Goal: Transaction & Acquisition: Purchase product/service

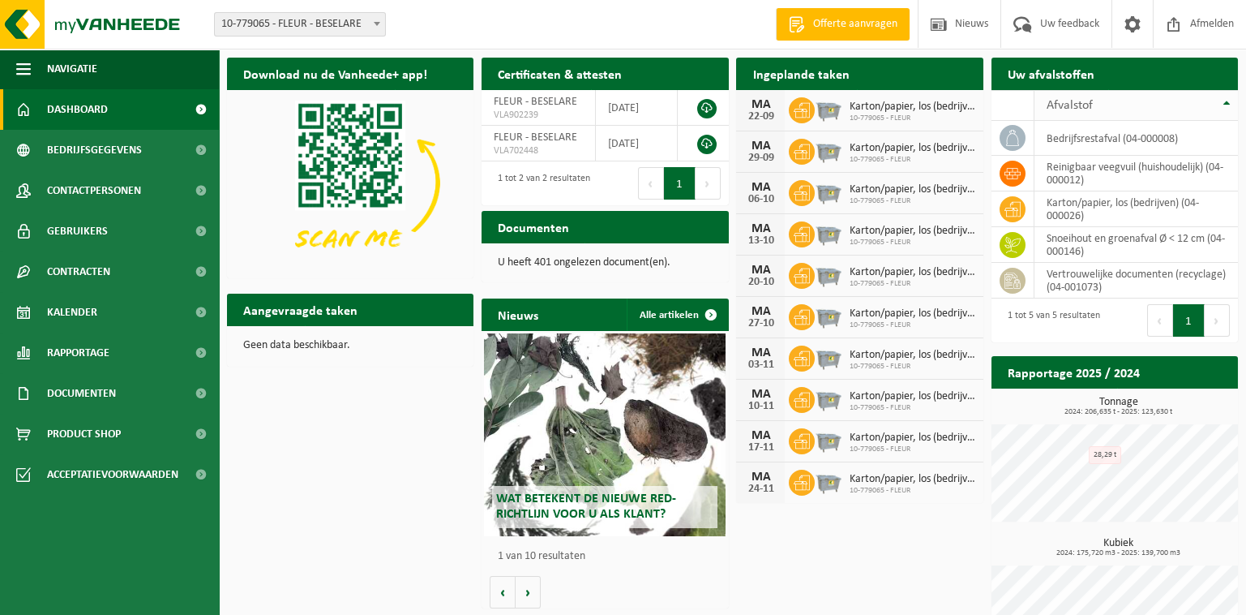
click at [1080, 105] on span "Afvalstof" at bounding box center [1070, 105] width 46 height 13
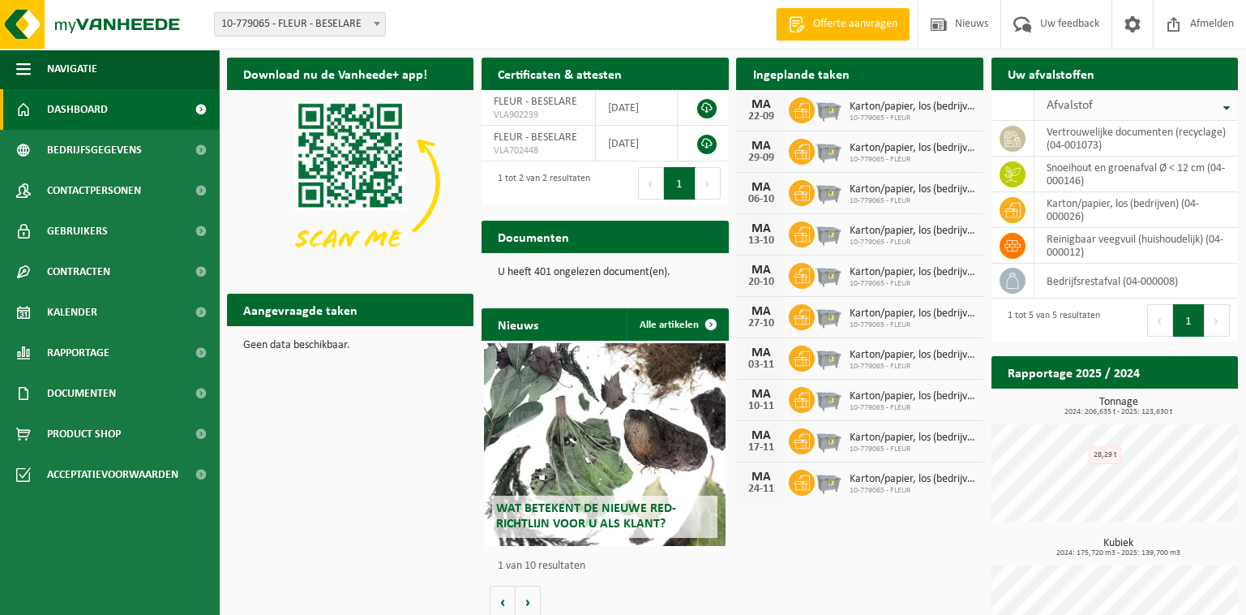
click at [1080, 105] on span "Afvalstof" at bounding box center [1070, 105] width 46 height 13
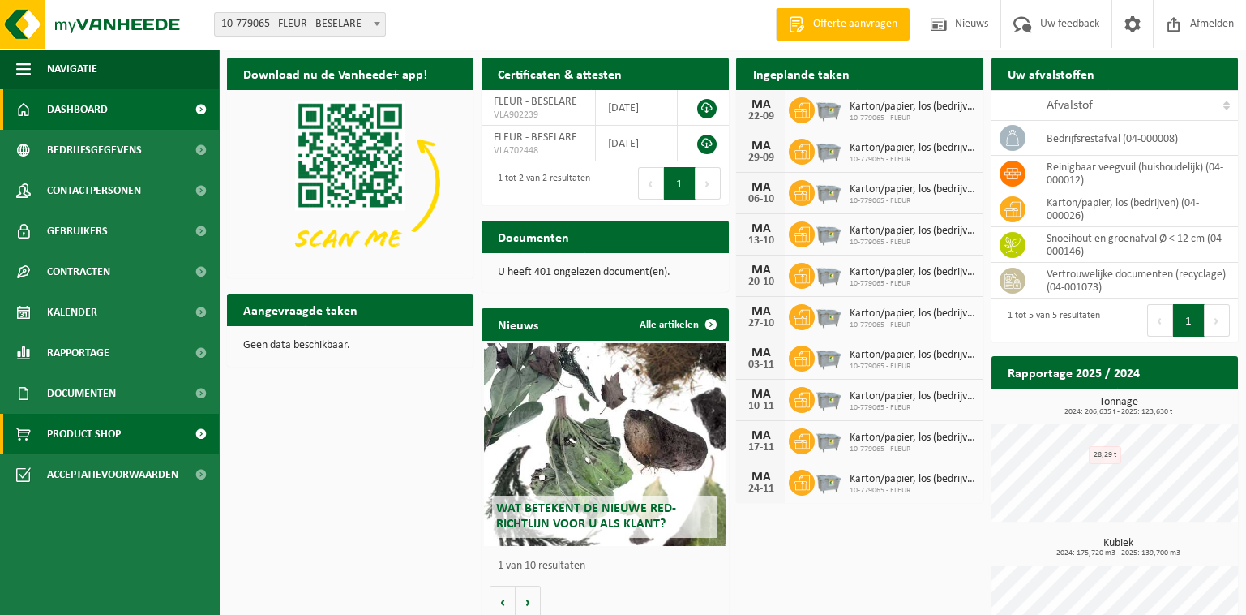
click at [205, 431] on span at bounding box center [200, 434] width 36 height 41
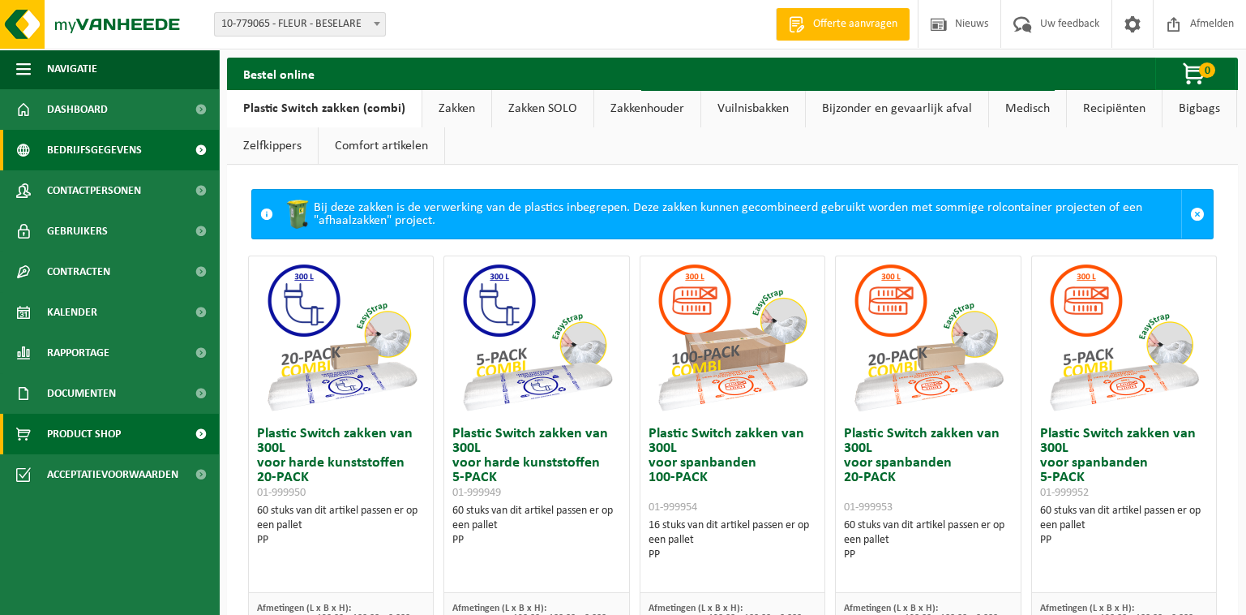
click at [80, 160] on span "Bedrijfsgegevens" at bounding box center [94, 150] width 95 height 41
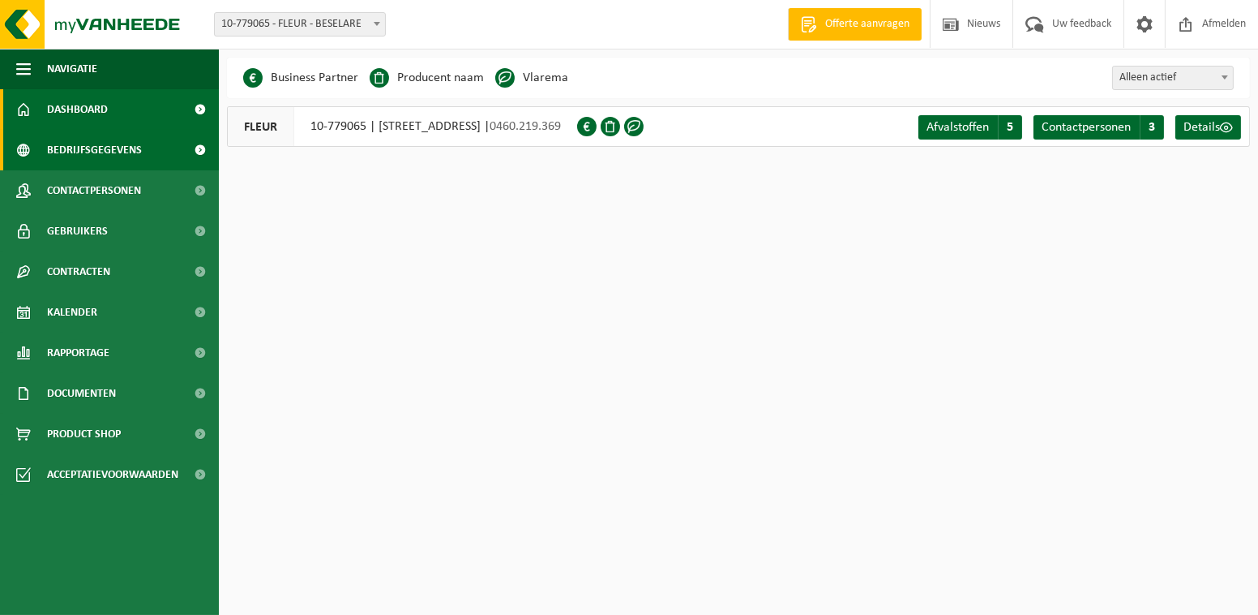
click at [79, 114] on span "Dashboard" at bounding box center [77, 109] width 61 height 41
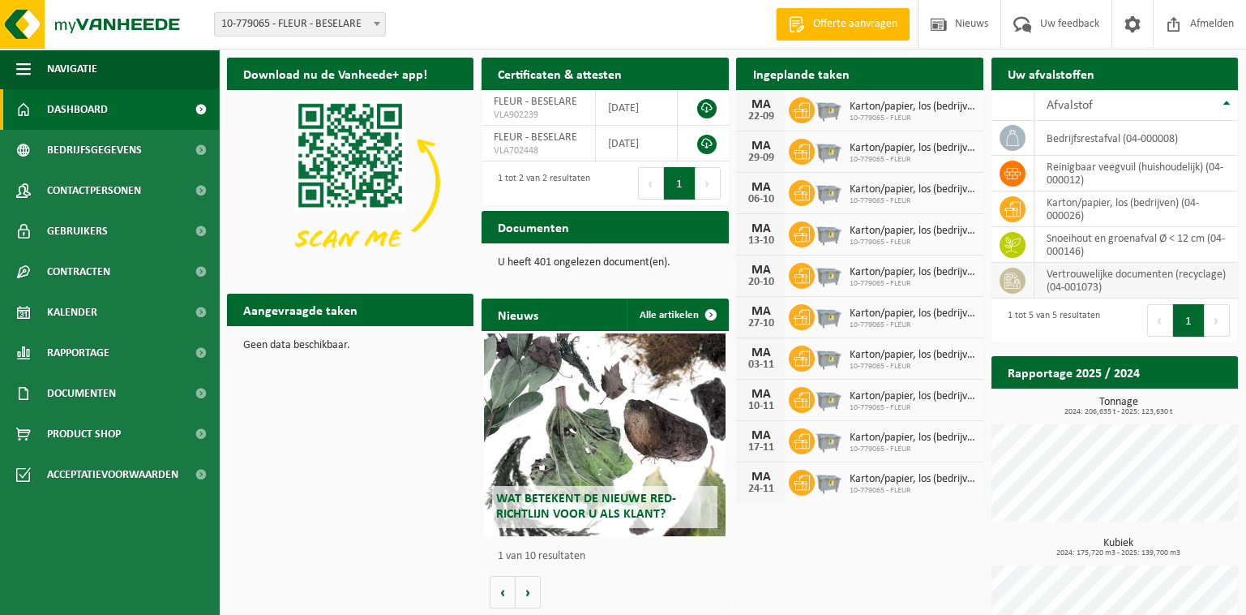
click at [1078, 283] on td "vertrouwelijke documenten (recyclage) (04-001073)" at bounding box center [1137, 281] width 204 height 36
click at [1107, 281] on td "vertrouwelijke documenten (recyclage) (04-001073)" at bounding box center [1137, 281] width 204 height 36
click at [843, 542] on div "Download nu de Vanheede+ app! Verberg Certificaten & attesten Bekijk uw certifi…" at bounding box center [732, 363] width 1019 height 629
click at [808, 75] on h2 "Ingeplande taken" at bounding box center [800, 74] width 129 height 32
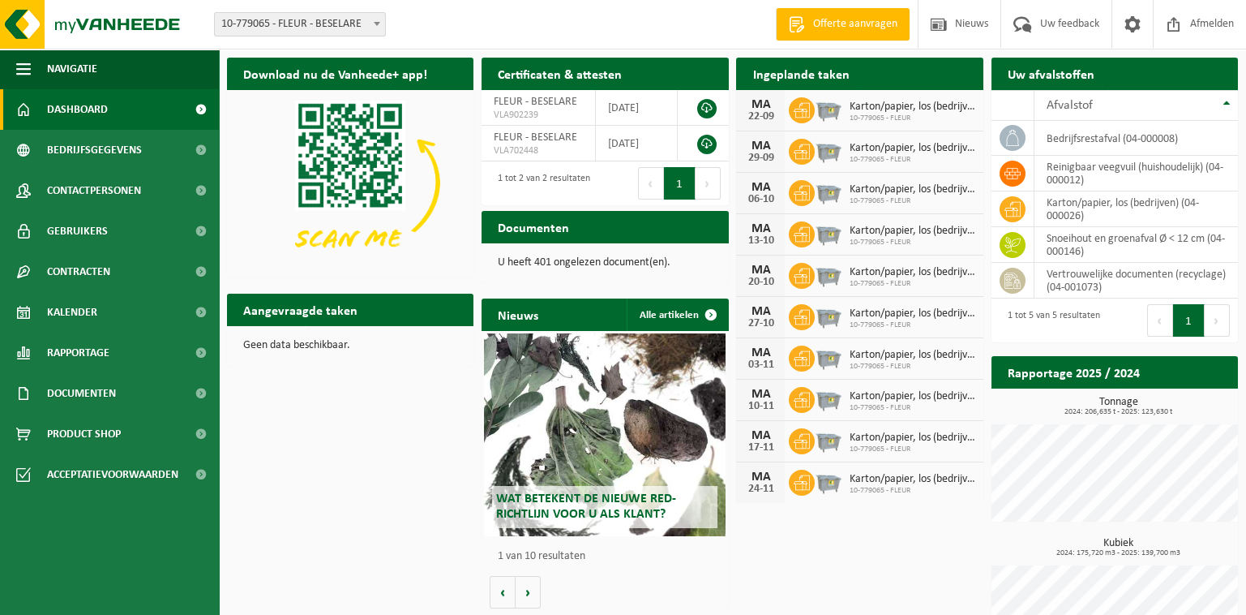
click at [208, 111] on span at bounding box center [200, 109] width 36 height 41
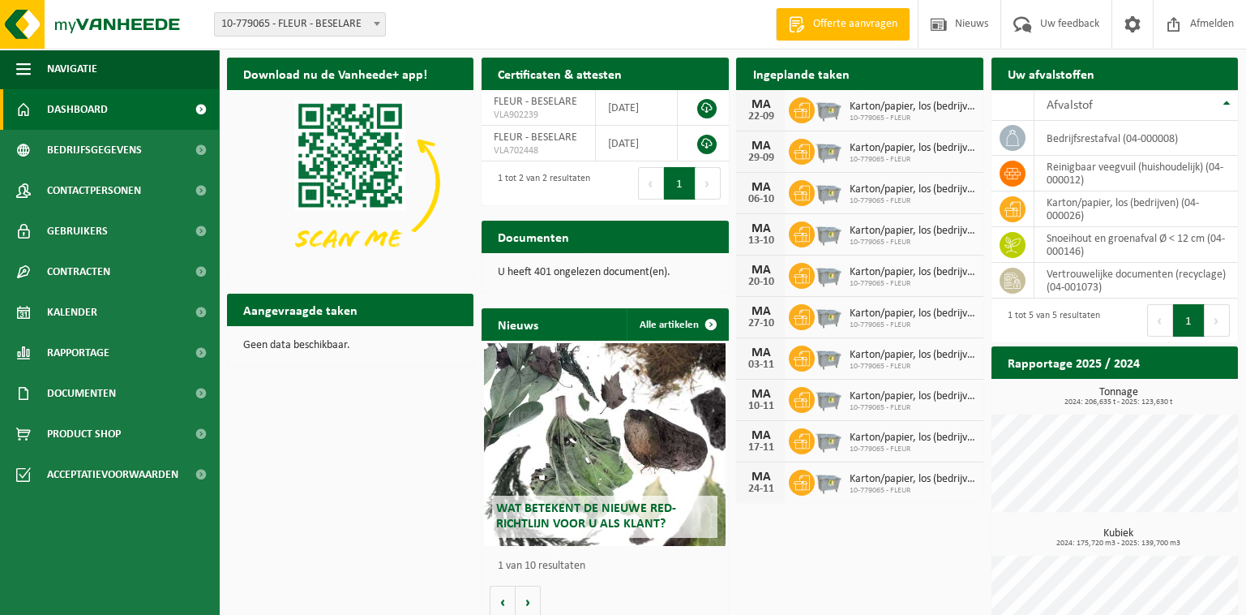
click at [1051, 71] on h2 "Uw afvalstoffen" at bounding box center [1051, 74] width 119 height 32
click at [435, 420] on div "Download nu de Vanheede+ app! Verberg Certificaten & attesten Bekijk uw certifi…" at bounding box center [732, 358] width 1019 height 619
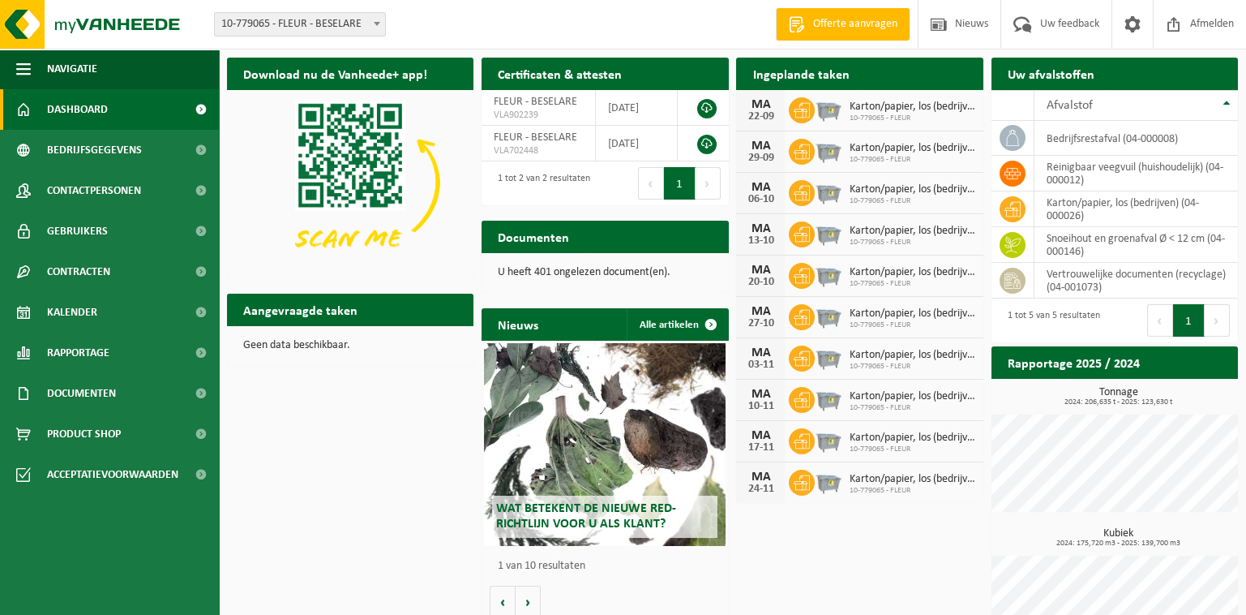
scroll to position [54, 0]
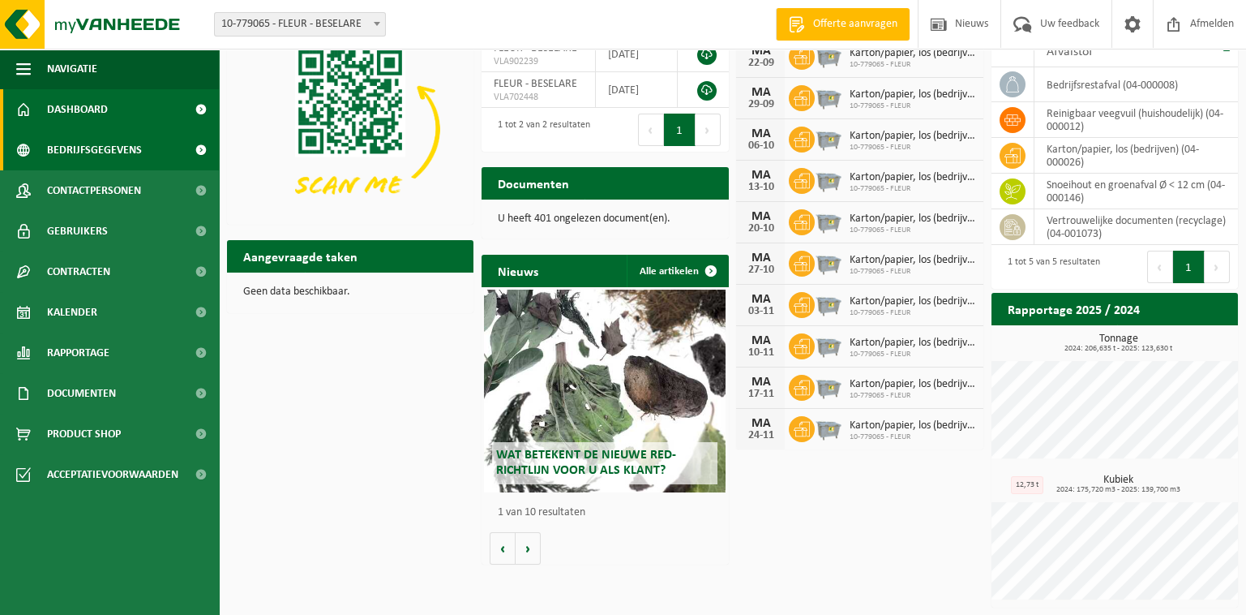
click at [89, 152] on span "Bedrijfsgegevens" at bounding box center [94, 150] width 95 height 41
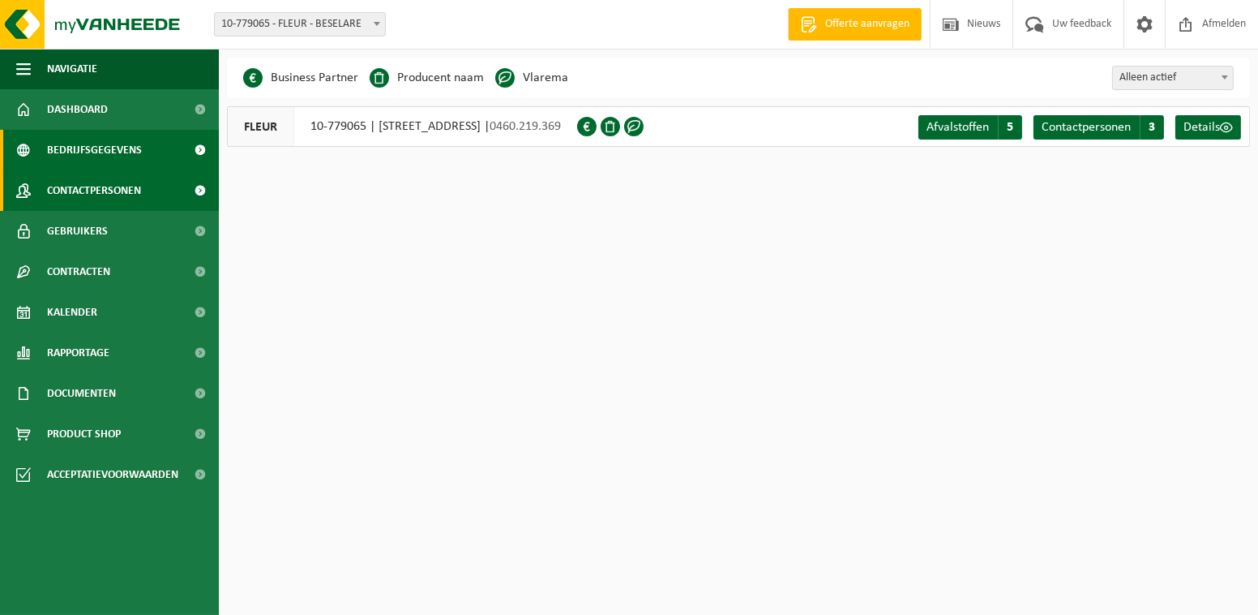
click at [89, 185] on span "Contactpersonen" at bounding box center [94, 190] width 94 height 41
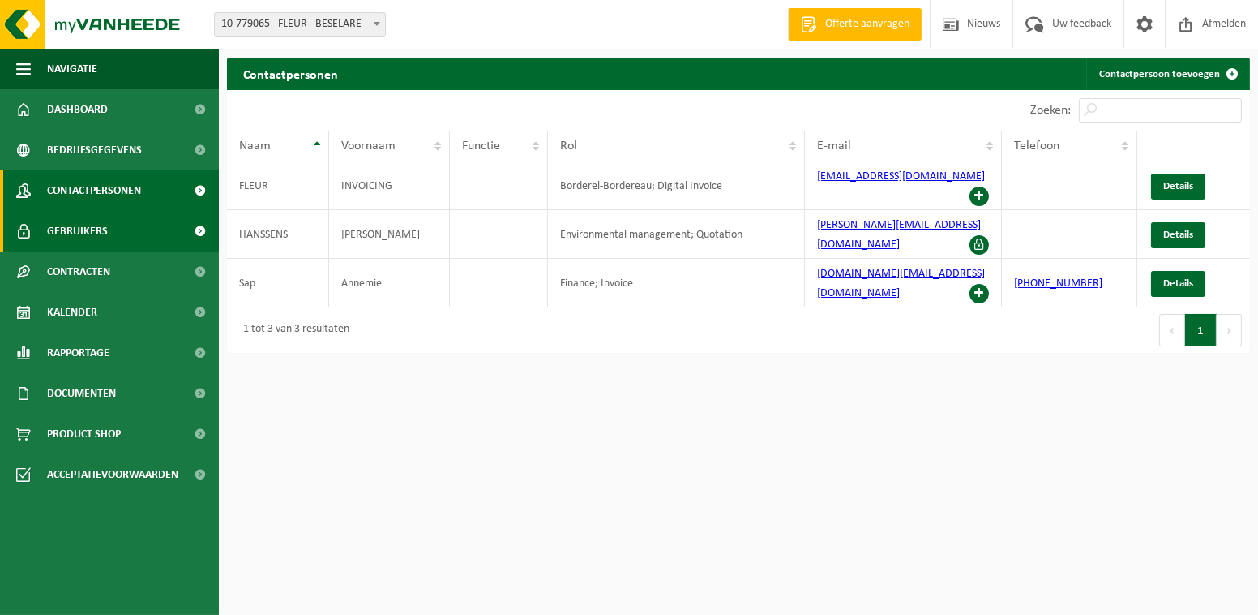
click at [84, 215] on span "Gebruikers" at bounding box center [77, 231] width 61 height 41
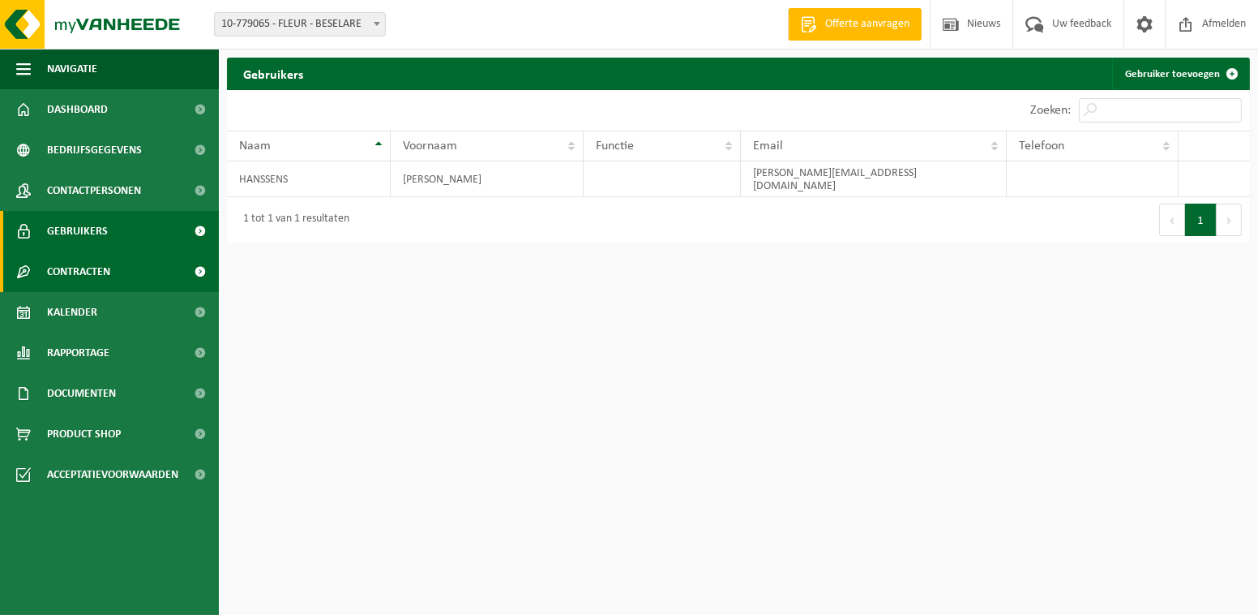
click at [90, 276] on span "Contracten" at bounding box center [78, 271] width 63 height 41
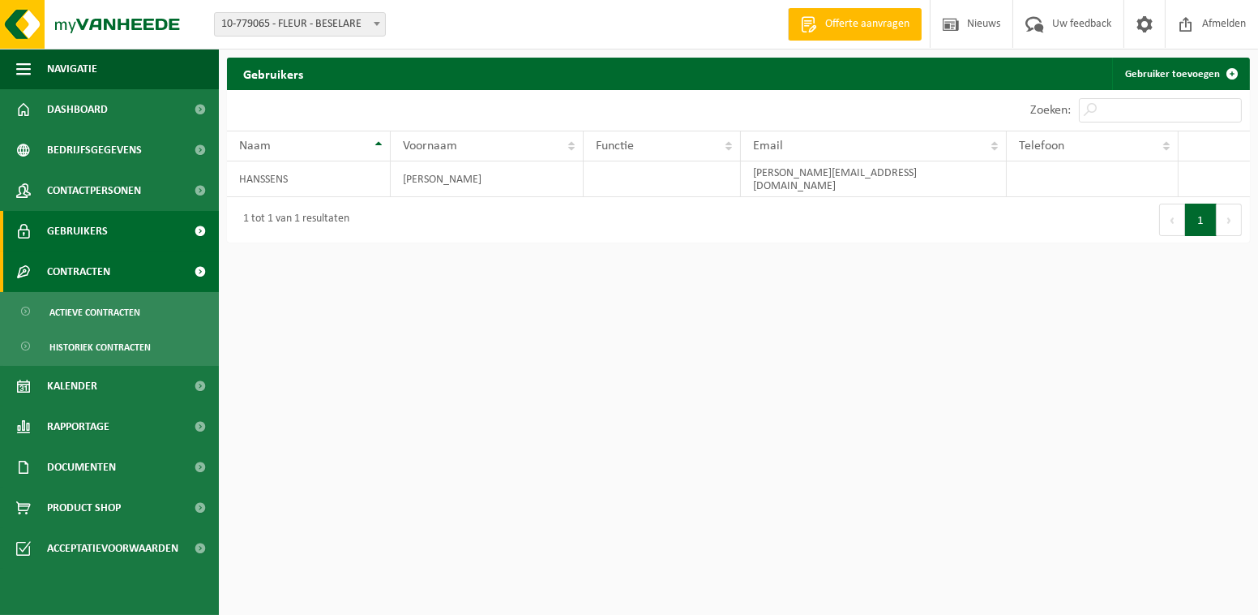
click at [91, 273] on span "Contracten" at bounding box center [78, 271] width 63 height 41
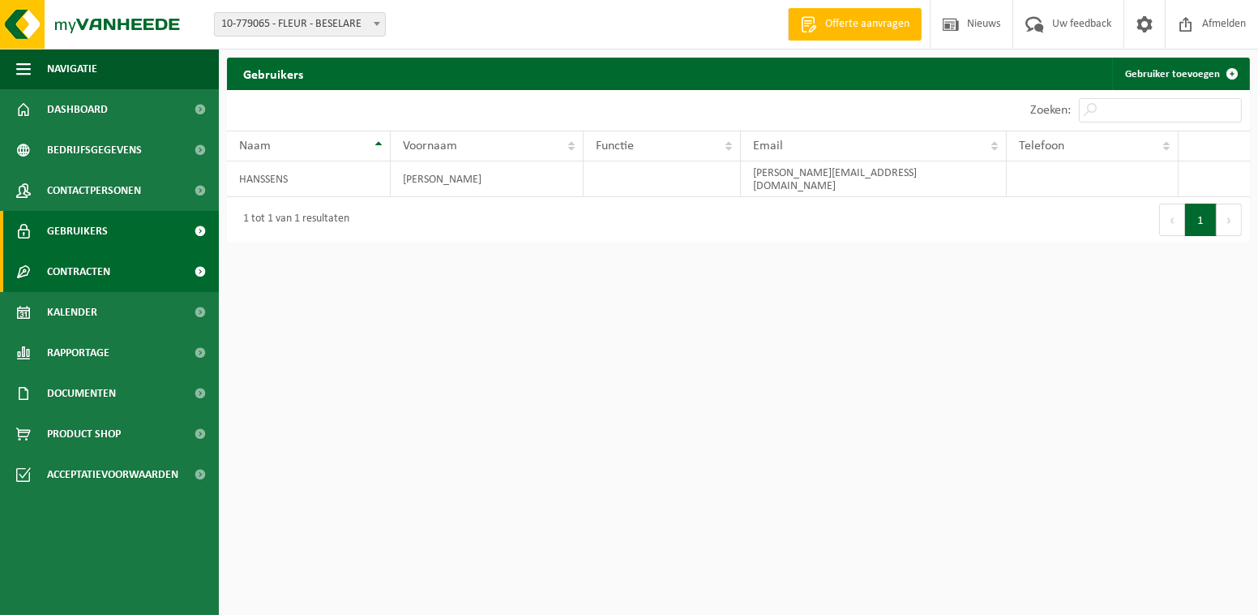
click at [198, 271] on span at bounding box center [200, 271] width 36 height 41
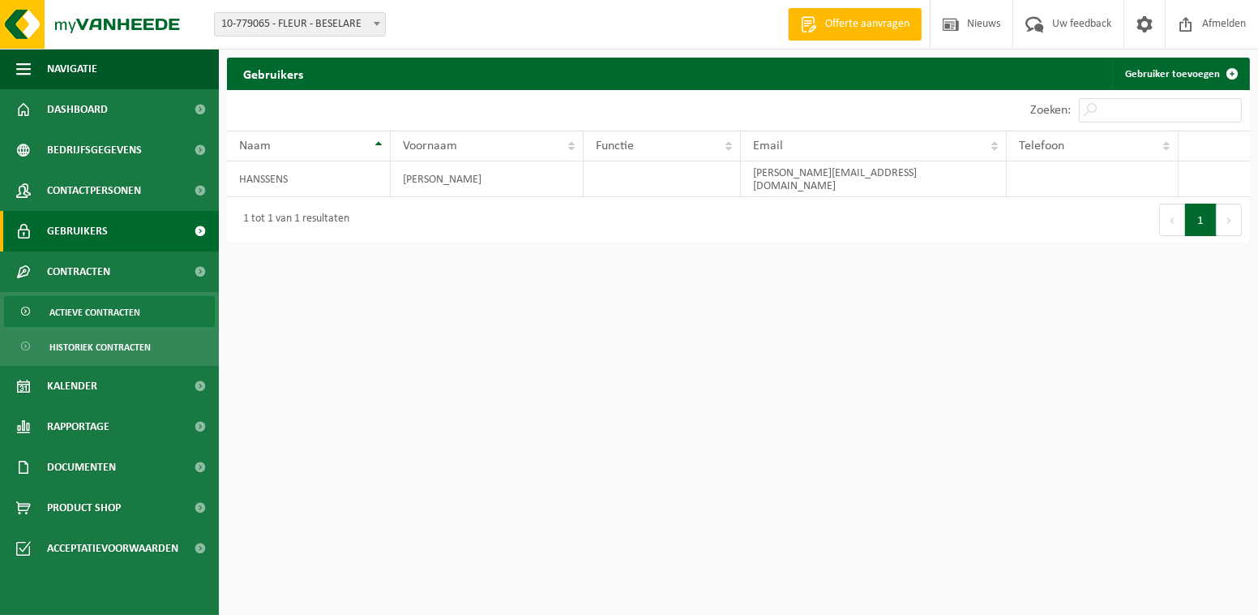
click at [105, 315] on span "Actieve contracten" at bounding box center [94, 312] width 91 height 31
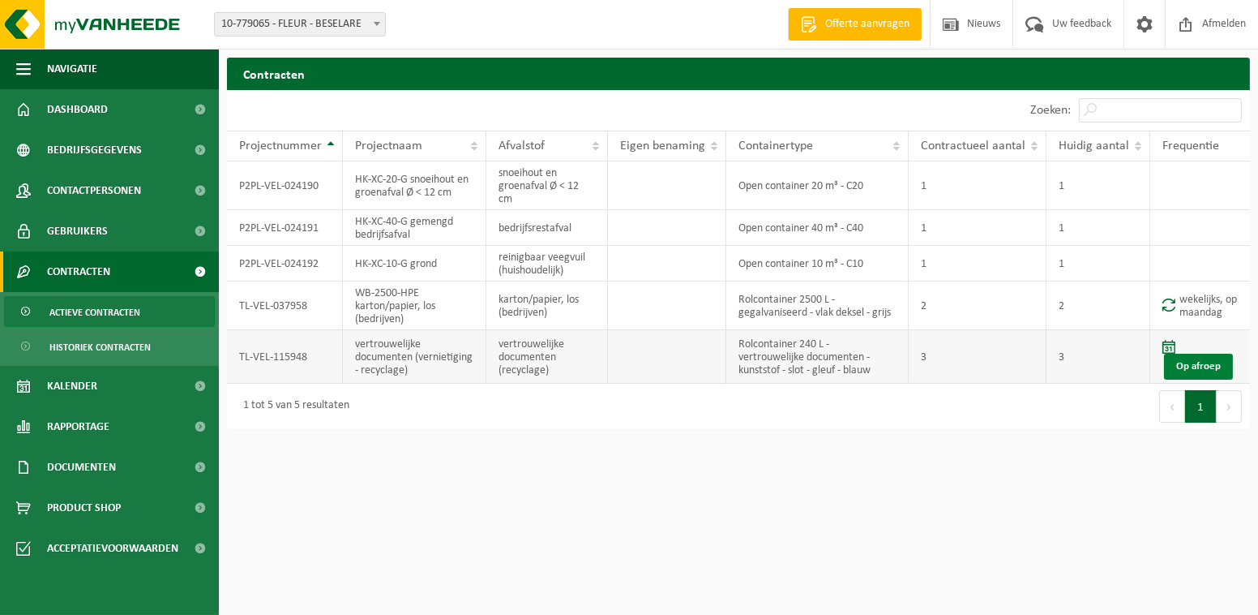
click at [1203, 366] on link "Op afroep" at bounding box center [1198, 367] width 69 height 26
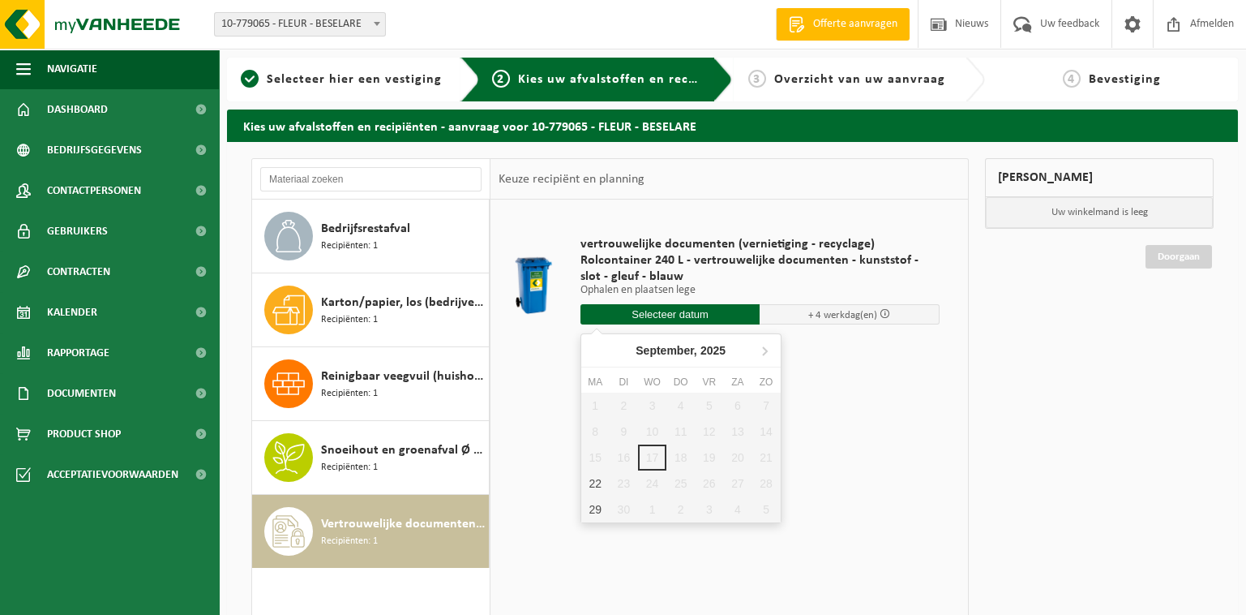
click at [663, 315] on input "text" at bounding box center [671, 314] width 180 height 20
click at [592, 480] on div "22" at bounding box center [595, 483] width 28 height 26
type input "Van 2025-09-22"
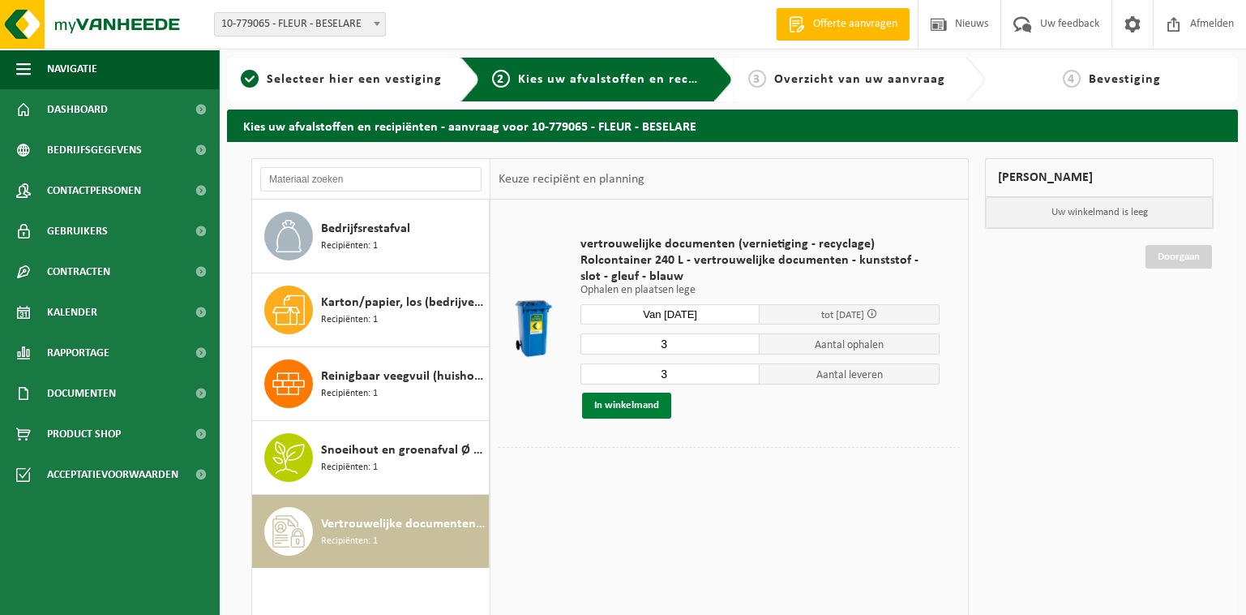
click at [615, 401] on button "In winkelmand" at bounding box center [626, 405] width 89 height 26
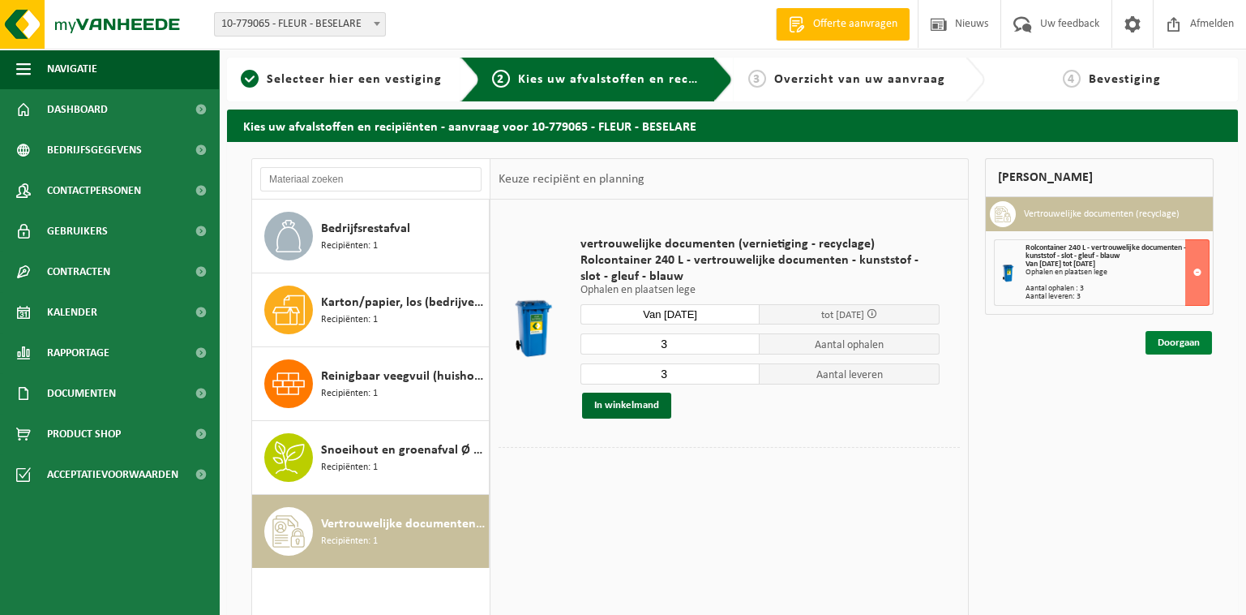
click at [1183, 341] on link "Doorgaan" at bounding box center [1179, 343] width 66 height 24
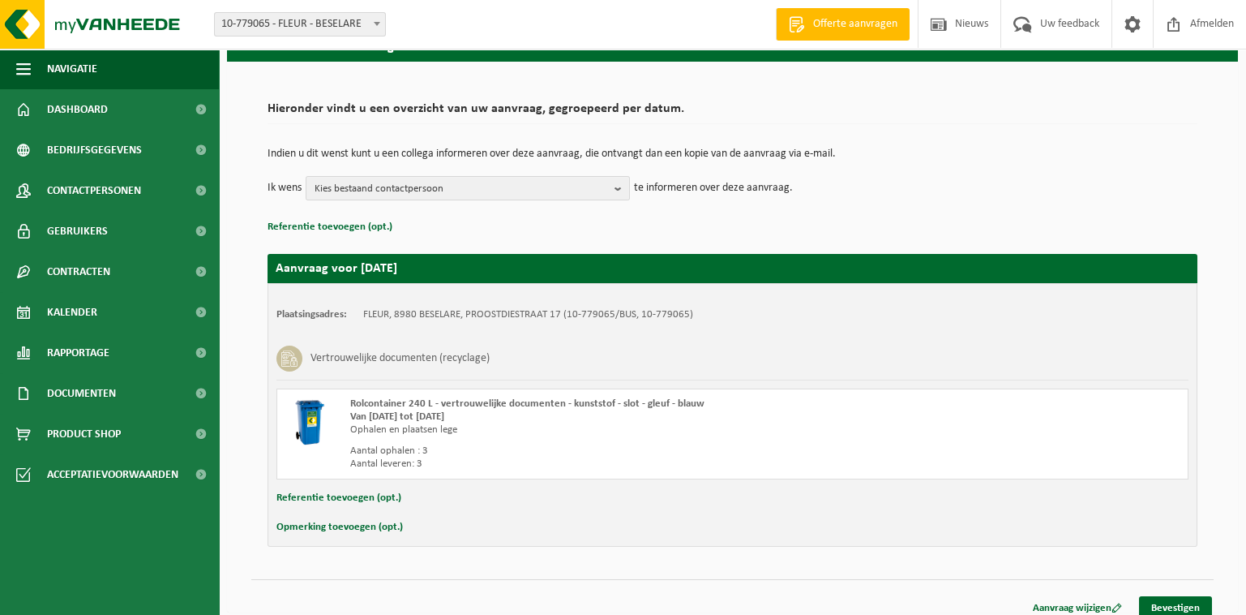
scroll to position [91, 0]
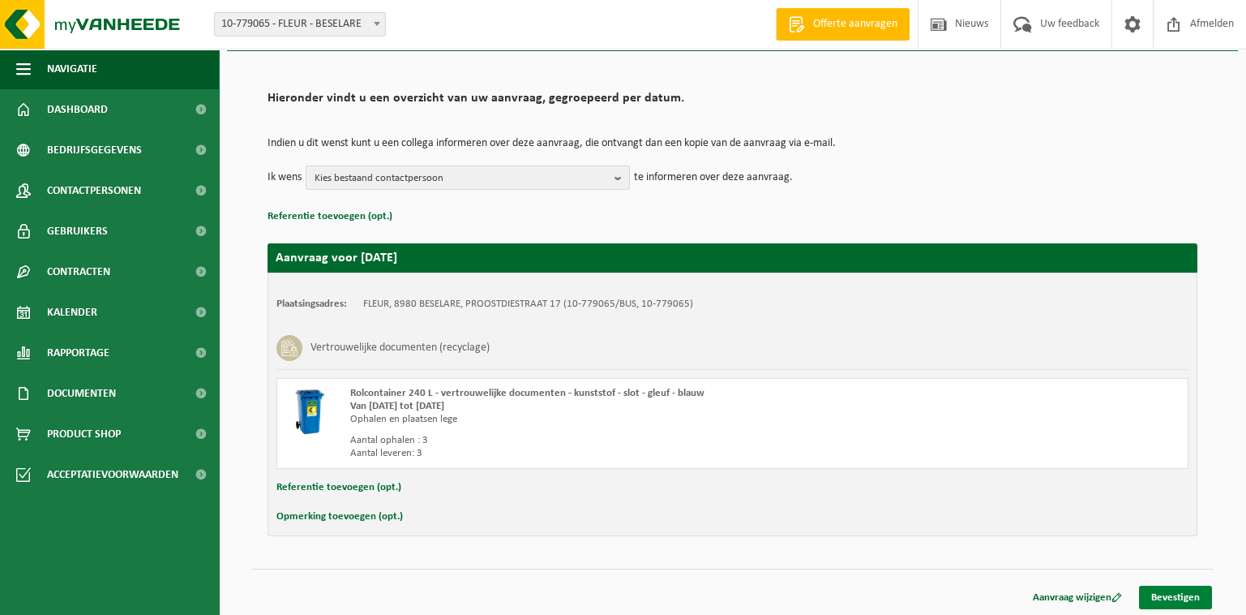
click at [1202, 598] on link "Bevestigen" at bounding box center [1175, 597] width 73 height 24
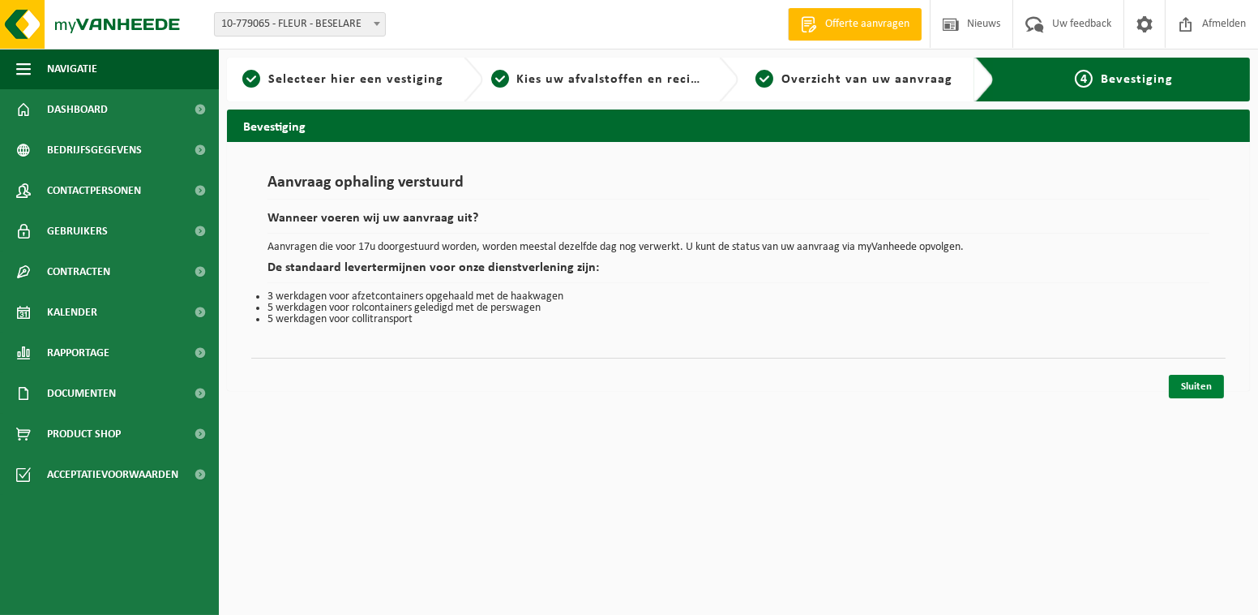
click at [1196, 387] on link "Sluiten" at bounding box center [1196, 387] width 55 height 24
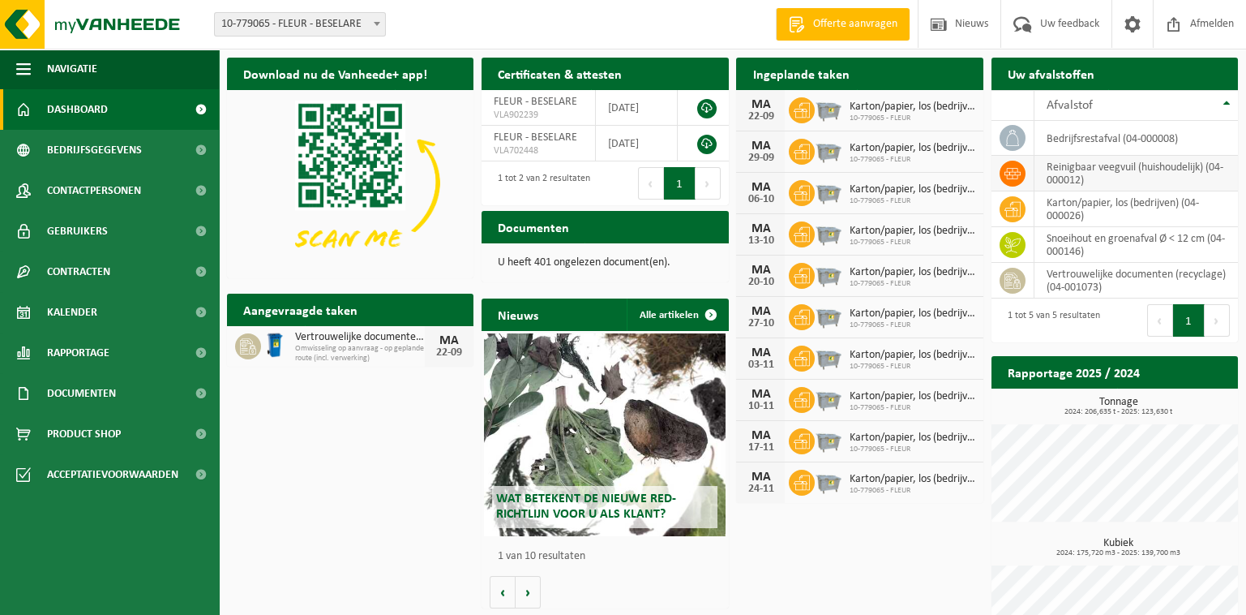
click at [1069, 178] on td "reinigbaar veegvuil (huishoudelijk) (04-000012)" at bounding box center [1137, 174] width 204 height 36
click at [1070, 175] on td "reinigbaar veegvuil (huishoudelijk) (04-000012)" at bounding box center [1137, 174] width 204 height 36
click at [1013, 175] on icon at bounding box center [1013, 173] width 16 height 11
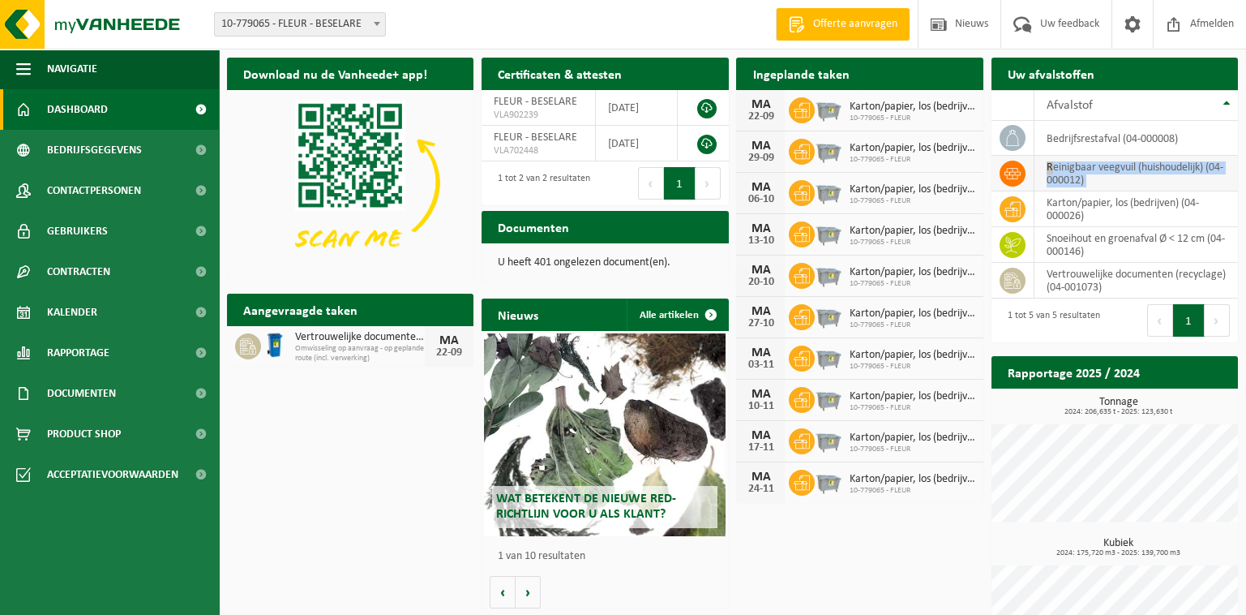
click at [1013, 175] on icon at bounding box center [1013, 173] width 16 height 11
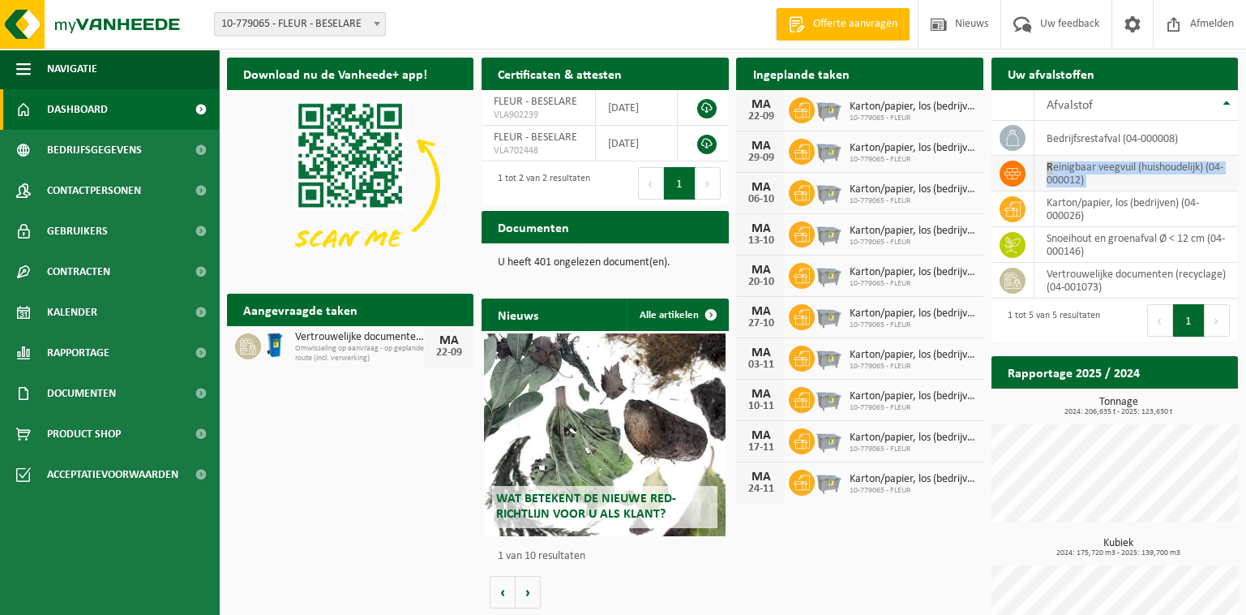
click at [1013, 175] on icon at bounding box center [1013, 173] width 16 height 11
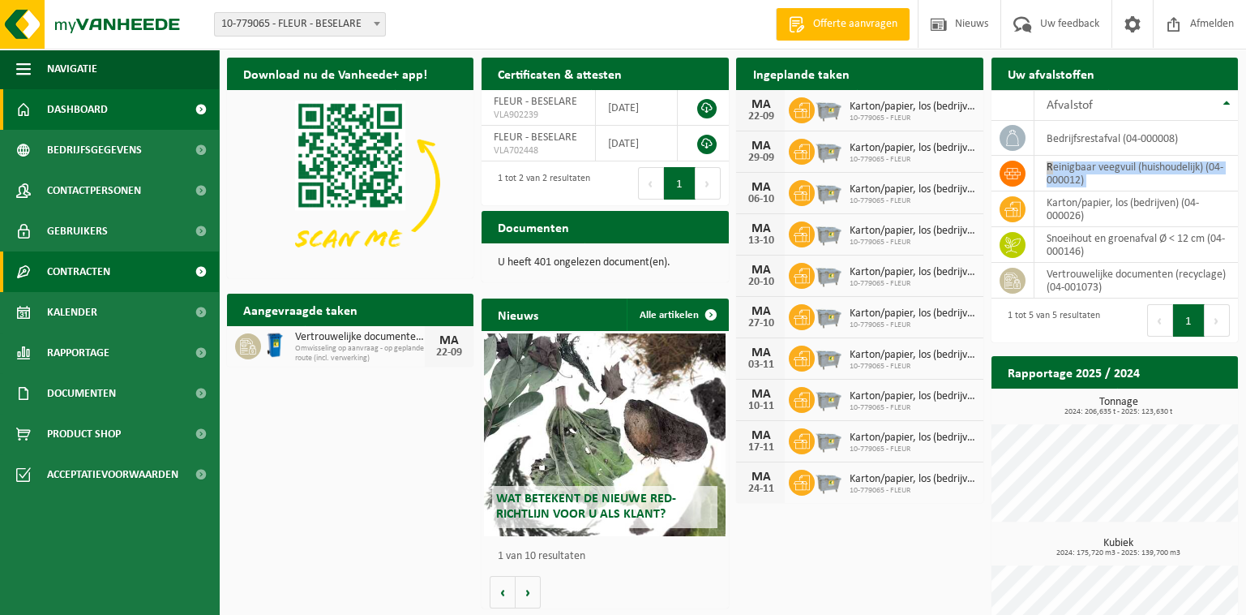
click at [72, 277] on span "Contracten" at bounding box center [78, 271] width 63 height 41
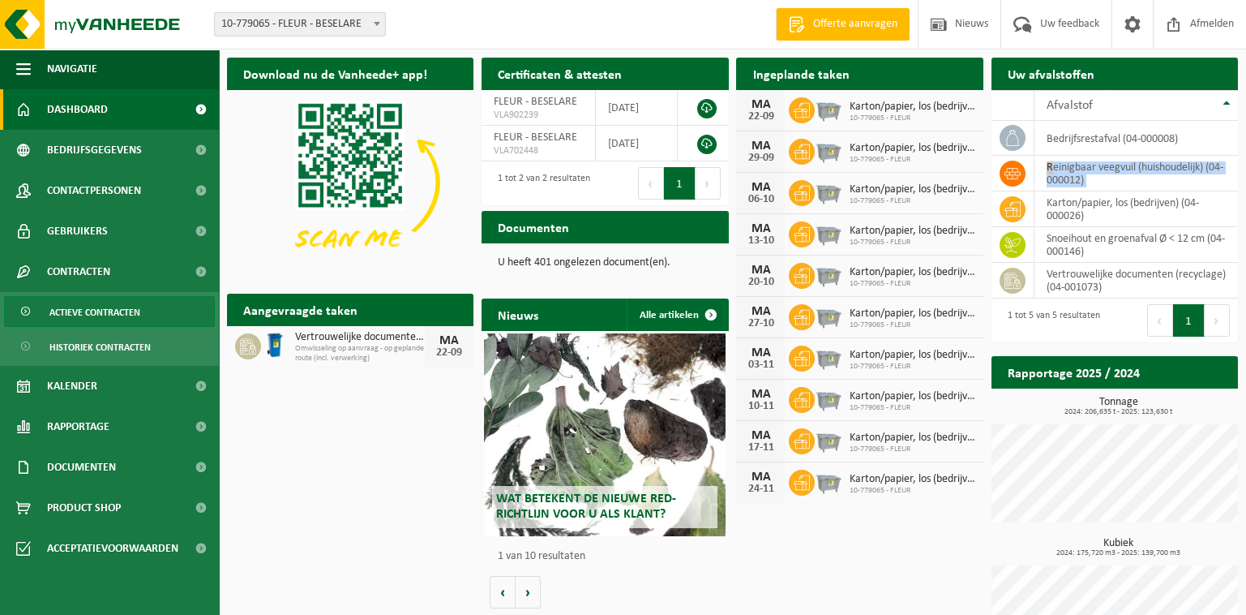
click at [86, 311] on span "Actieve contracten" at bounding box center [94, 312] width 91 height 31
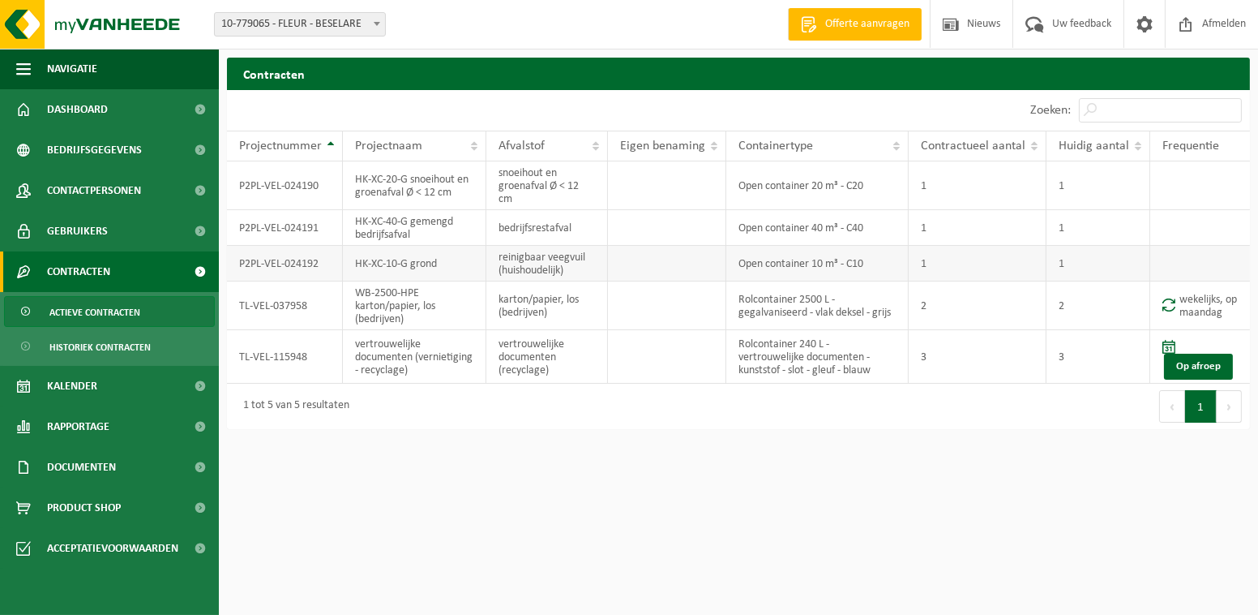
click at [552, 265] on td "reinigbaar veegvuil (huishoudelijk)" at bounding box center [546, 264] width 121 height 36
click at [1183, 264] on td at bounding box center [1201, 264] width 100 height 36
click at [777, 267] on td "Open container 10 m³ - C10" at bounding box center [817, 264] width 182 height 36
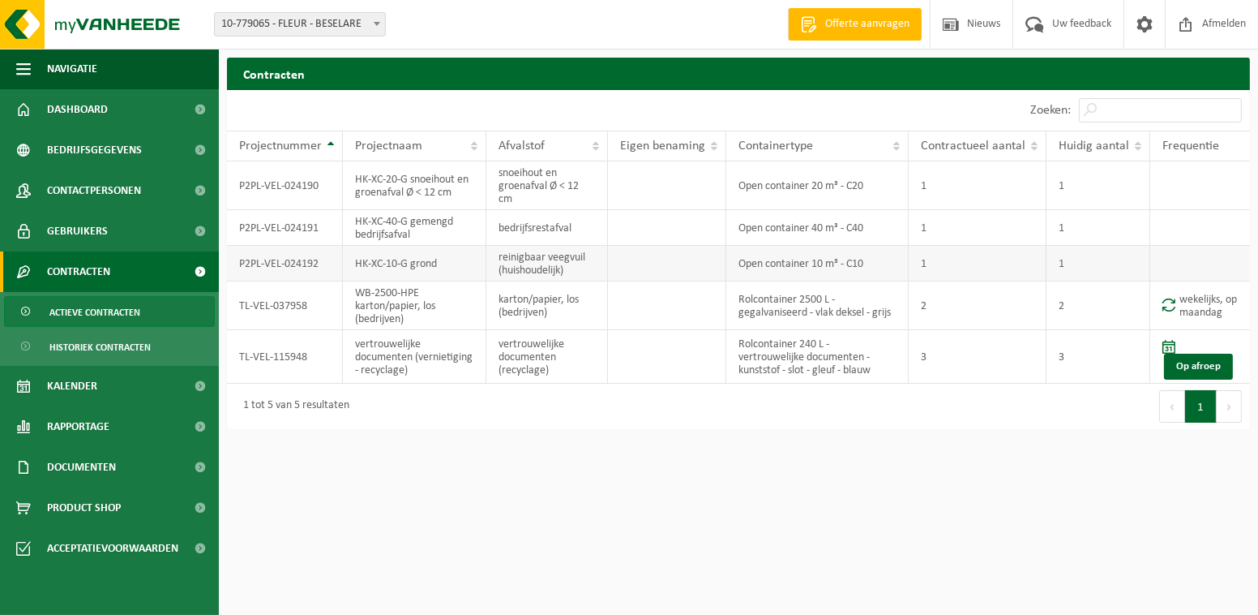
click at [294, 269] on td "P2PL-VEL-024192" at bounding box center [285, 264] width 116 height 36
click at [275, 270] on td "P2PL-VEL-024192" at bounding box center [285, 264] width 116 height 36
drag, startPoint x: 628, startPoint y: 595, endPoint x: 641, endPoint y: 595, distance: 13.0
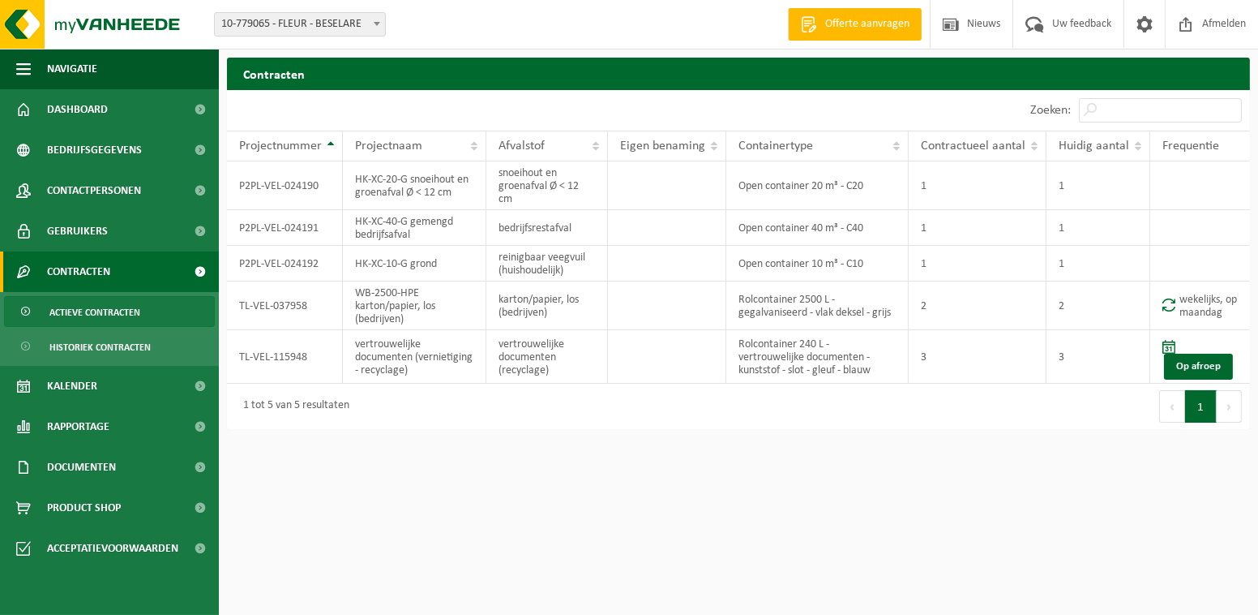
click at [631, 595] on html "Vestiging: 10-779065 - FLEUR - BESELARE 10-779065 - FLEUR - BESELARE Welkom ALE…" at bounding box center [629, 307] width 1258 height 615
click at [70, 509] on span "Product Shop" at bounding box center [84, 507] width 74 height 41
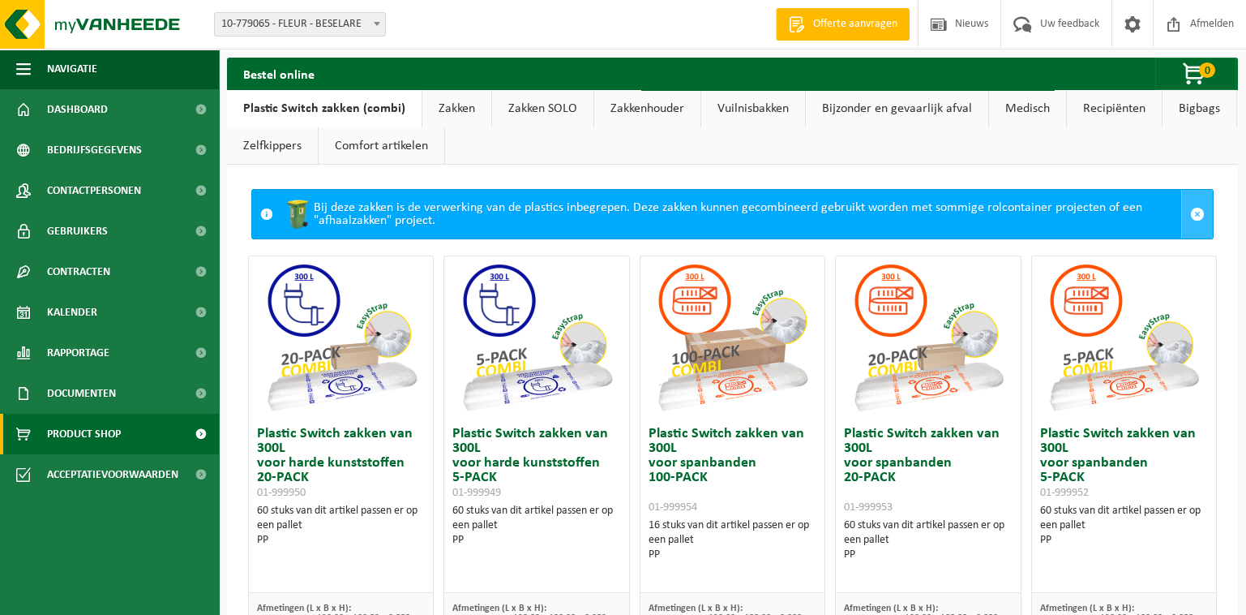
click at [1190, 213] on span at bounding box center [1197, 214] width 15 height 15
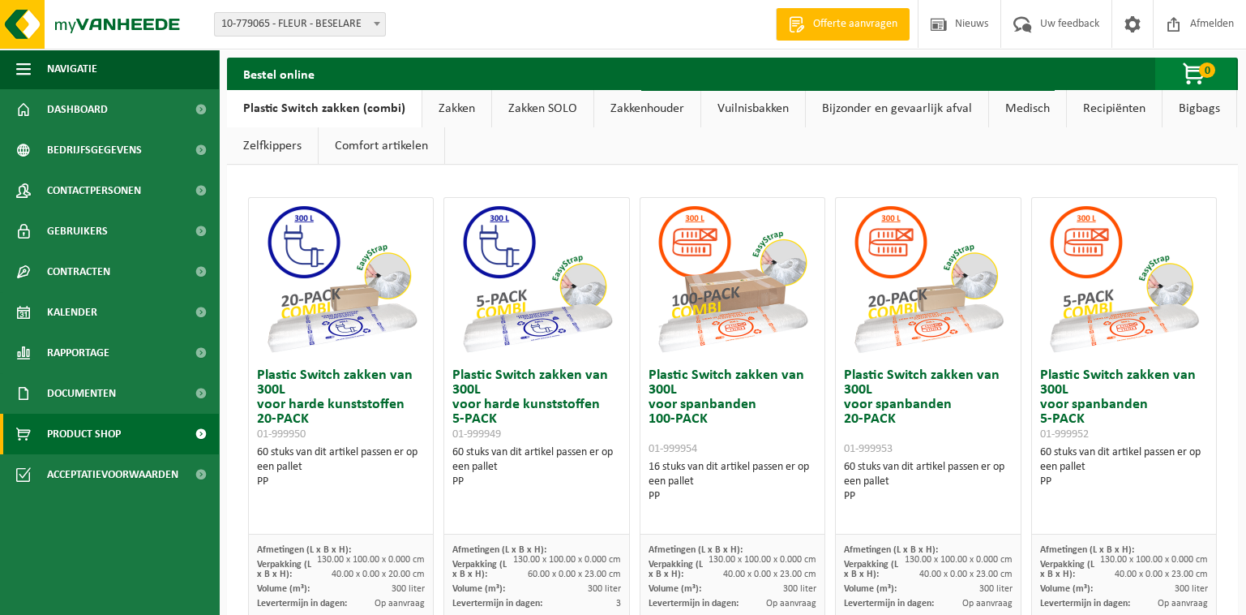
click at [1203, 73] on span "0" at bounding box center [1207, 69] width 16 height 15
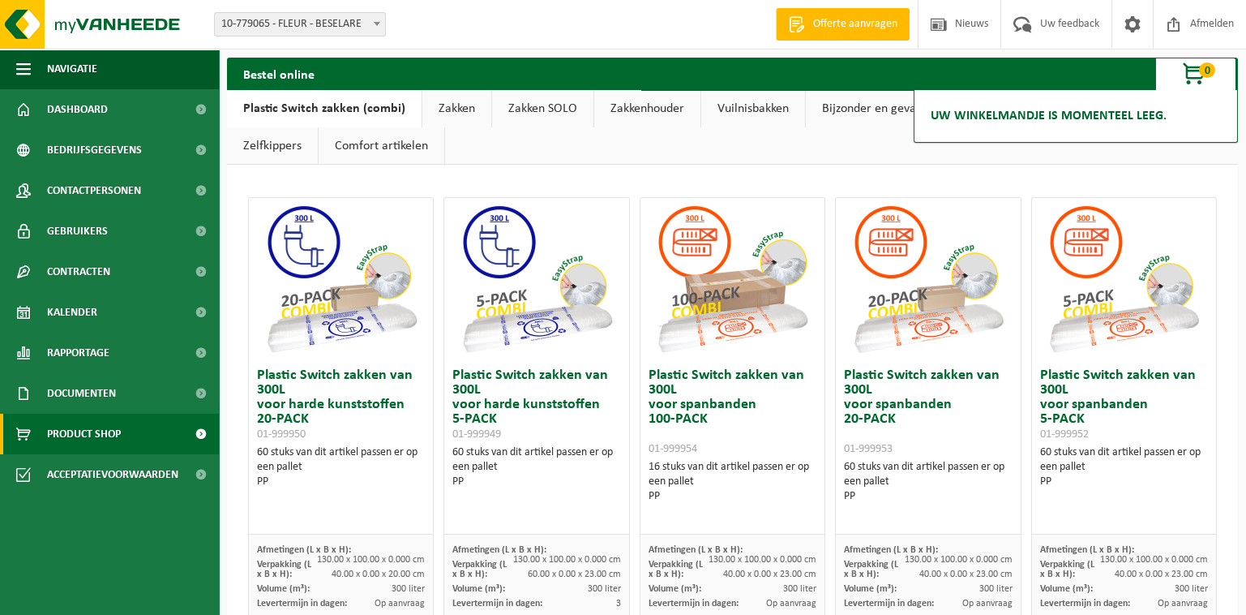
click at [1010, 122] on h2 "Uw winkelmandje is momenteel leeg." at bounding box center [1049, 116] width 252 height 36
click at [1078, 118] on h2 "Uw winkelmandje is momenteel leeg." at bounding box center [1049, 116] width 252 height 36
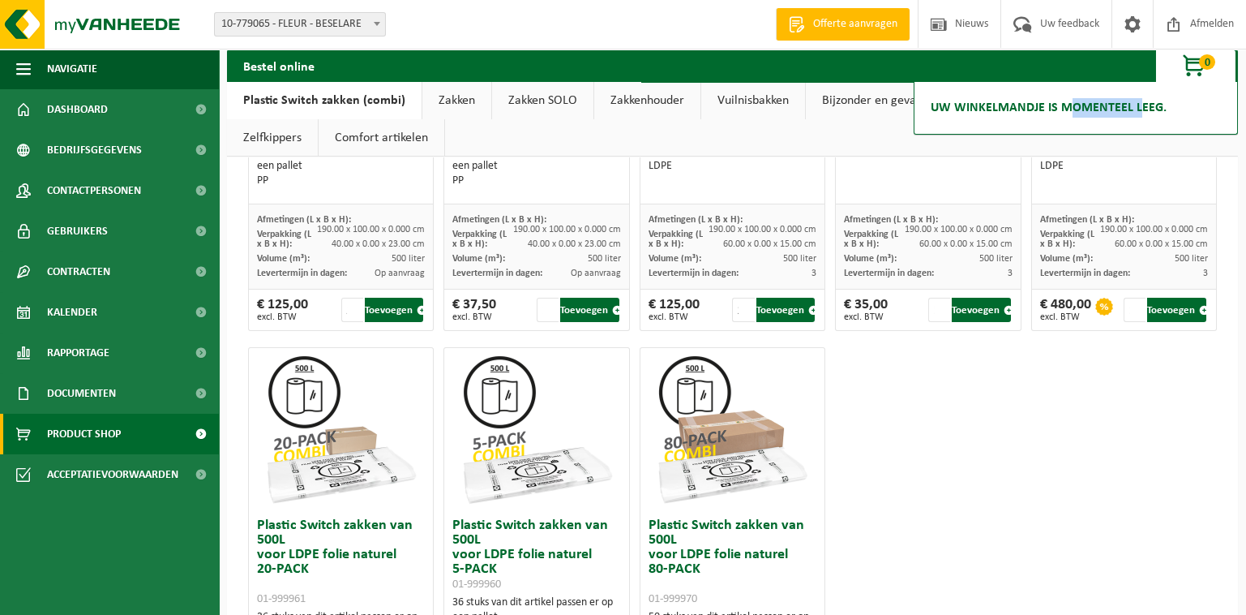
scroll to position [1053, 0]
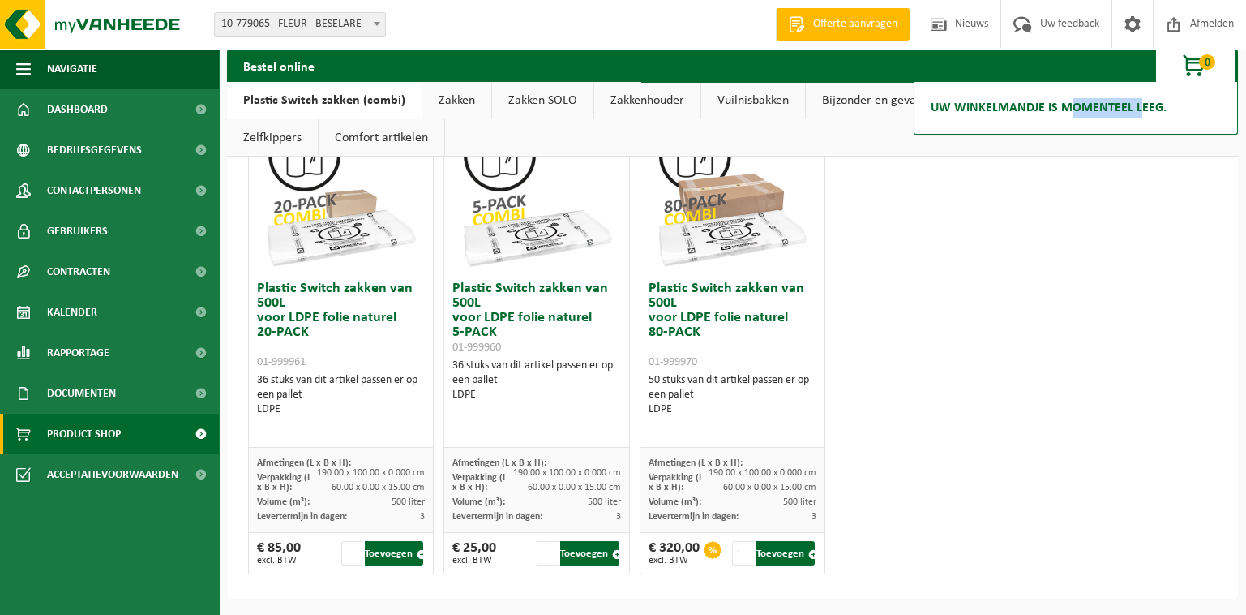
click at [773, 555] on button "Toevoegen" at bounding box center [785, 553] width 59 height 24
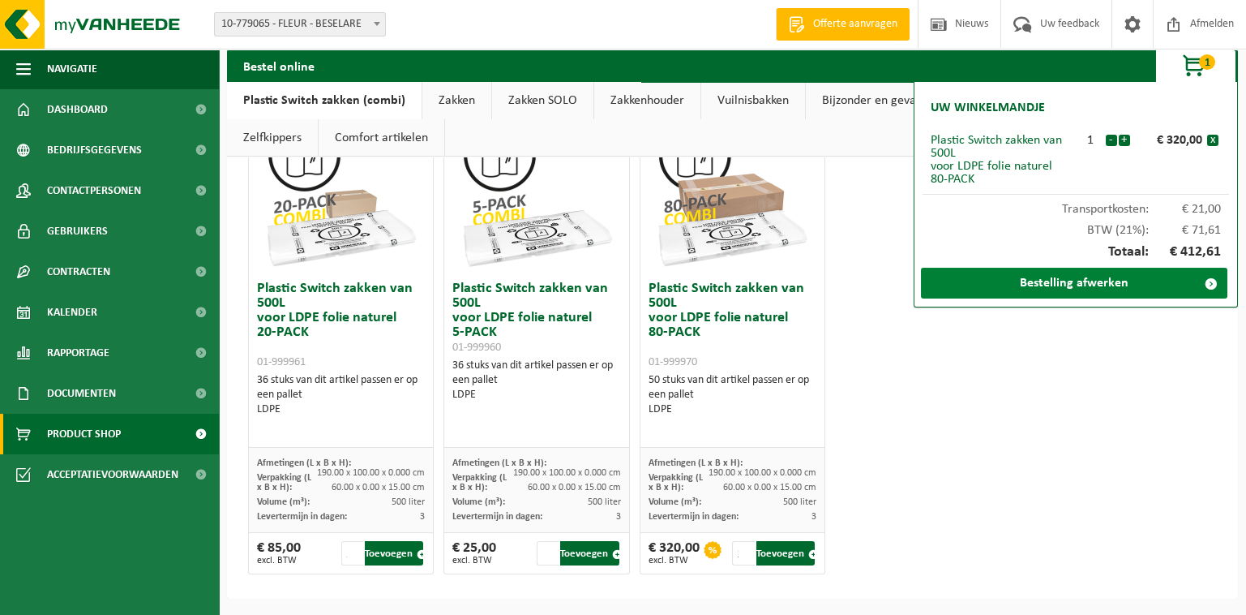
click at [1036, 284] on link "Bestelling afwerken" at bounding box center [1074, 283] width 306 height 31
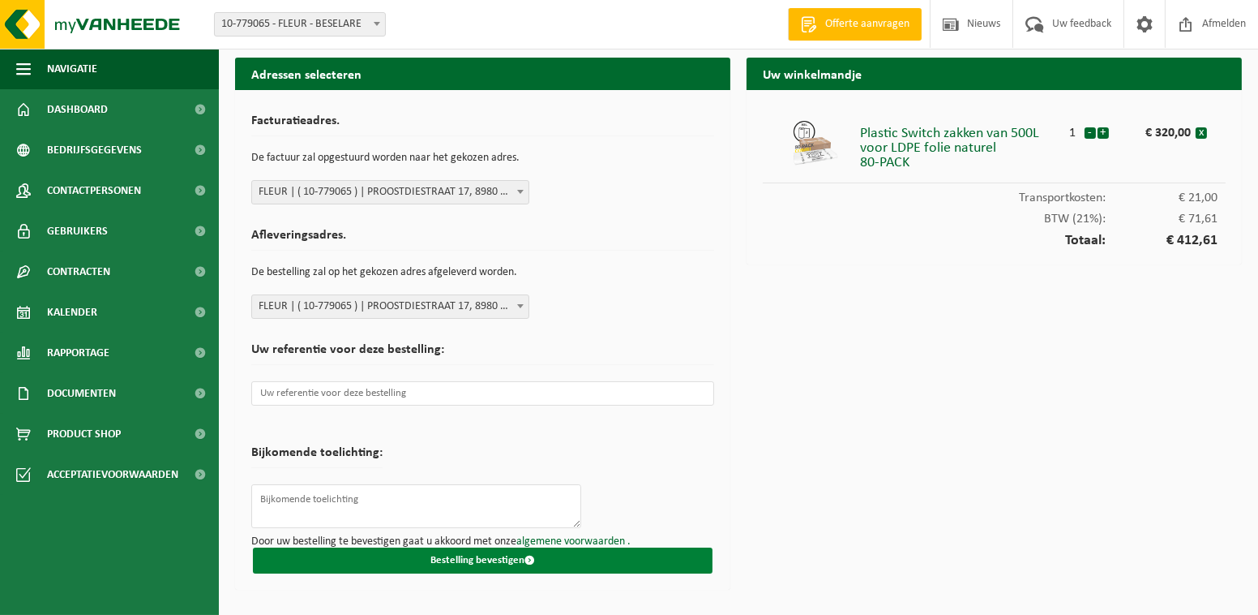
click at [466, 555] on button "Bestelling bevestigen" at bounding box center [483, 560] width 460 height 26
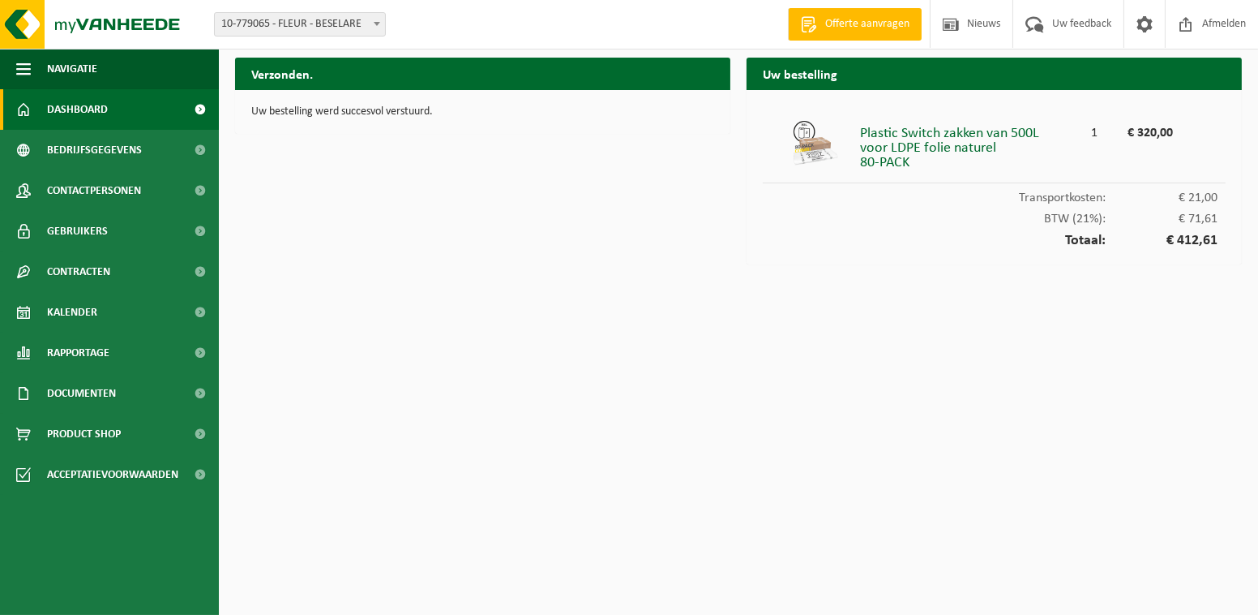
click at [76, 113] on span "Dashboard" at bounding box center [77, 109] width 61 height 41
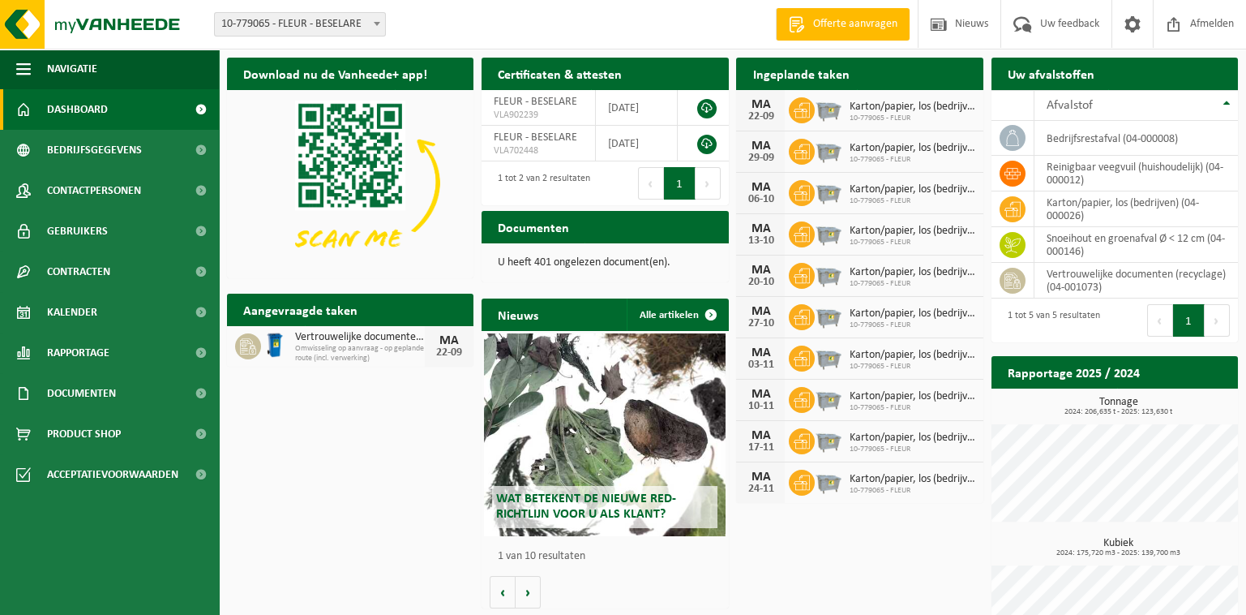
click at [868, 24] on span "Offerte aanvragen" at bounding box center [855, 24] width 92 height 16
click at [73, 111] on span "Dashboard" at bounding box center [77, 109] width 61 height 41
click at [1229, 100] on th "Afvalstof" at bounding box center [1137, 105] width 204 height 31
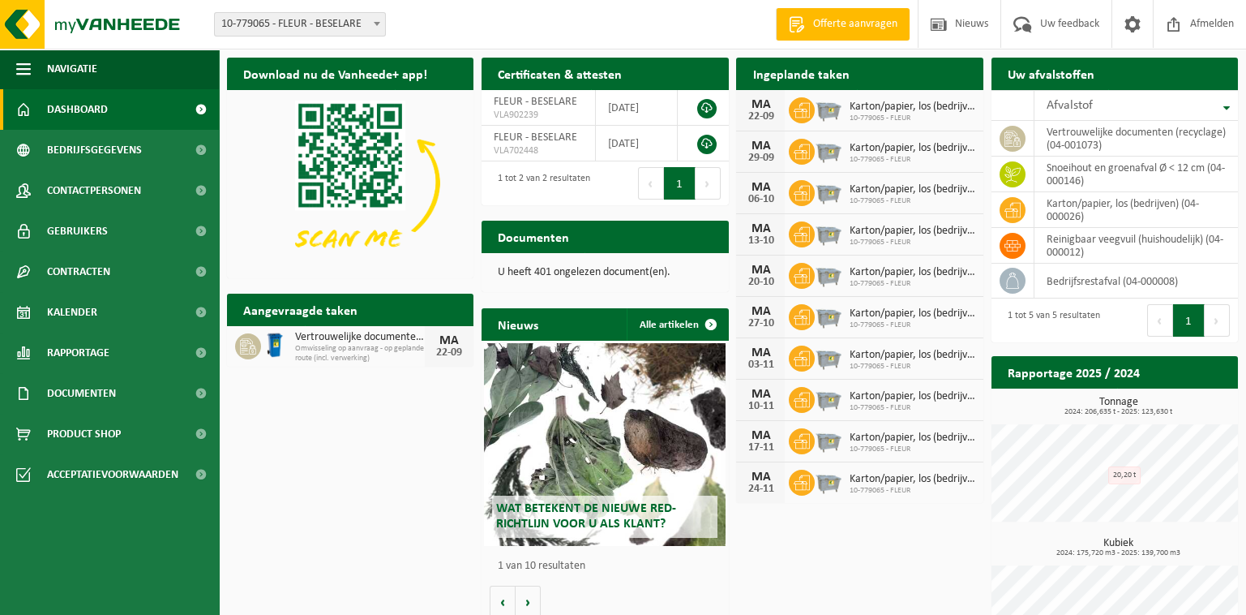
scroll to position [63, 0]
